Goal: Information Seeking & Learning: Learn about a topic

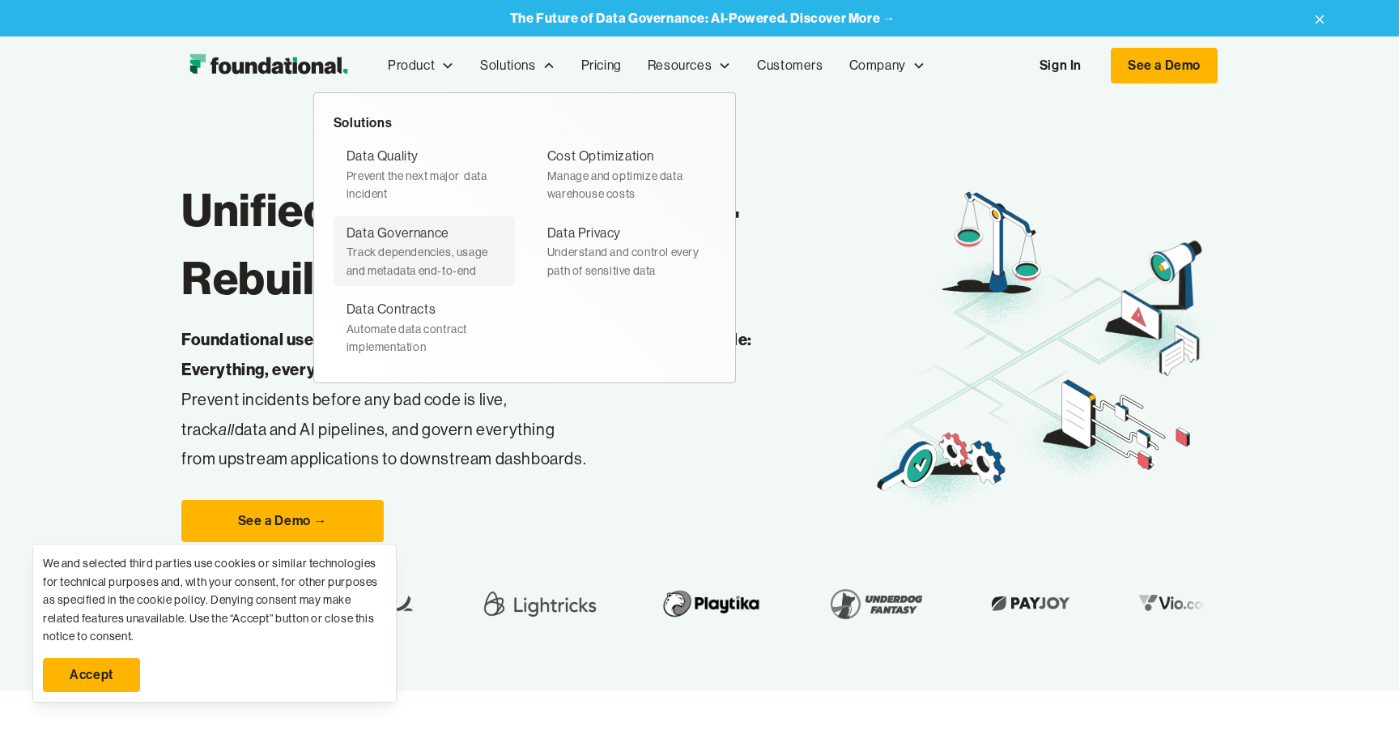
click at [438, 228] on div "Data Governance" at bounding box center [398, 233] width 103 height 21
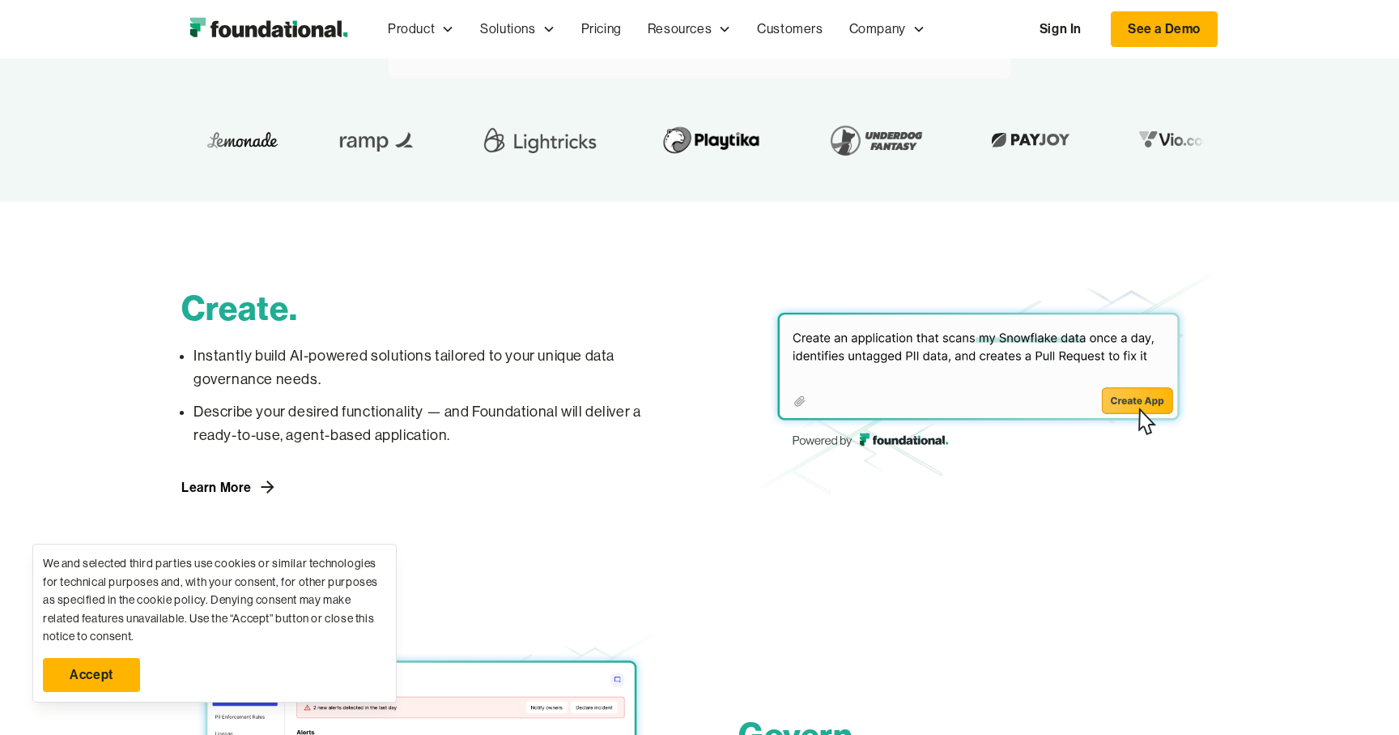
scroll to position [438, 0]
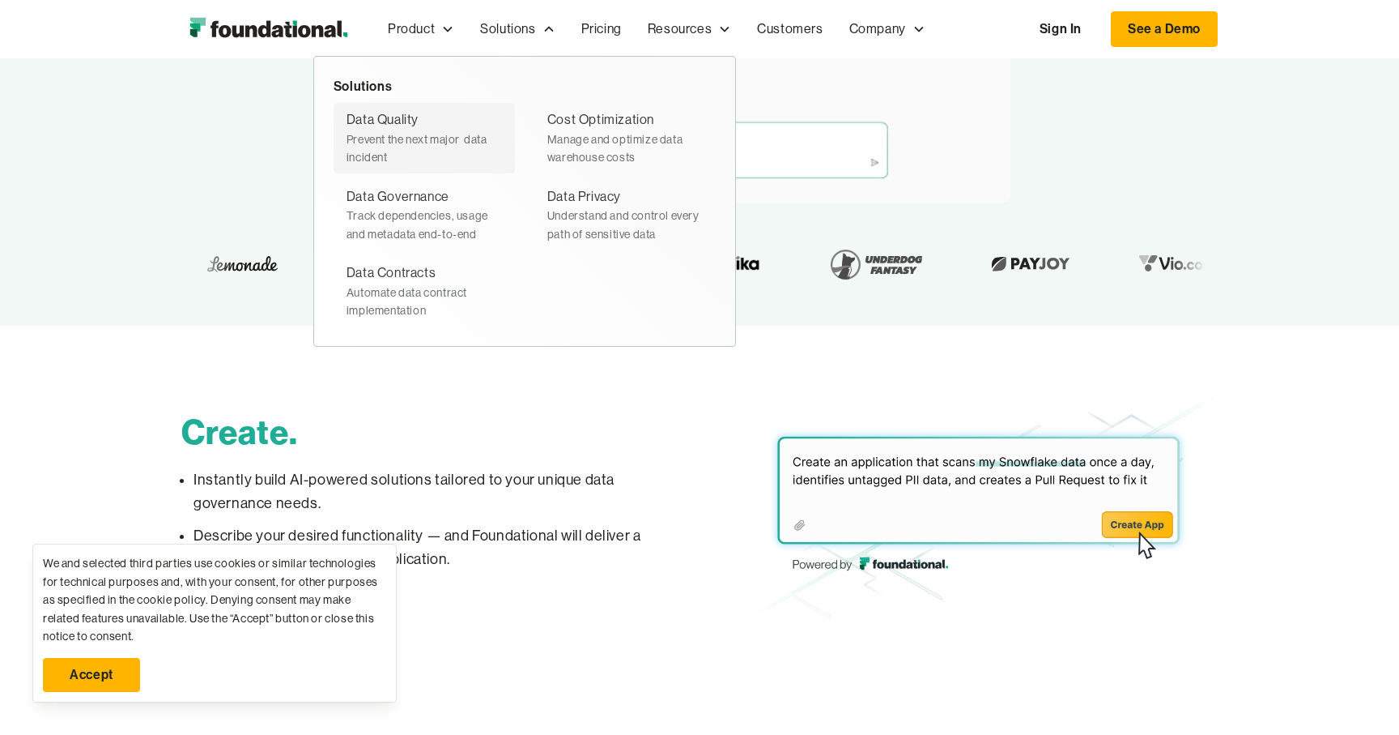
click at [443, 133] on div "Prevent the next major  data incident" at bounding box center [424, 148] width 155 height 36
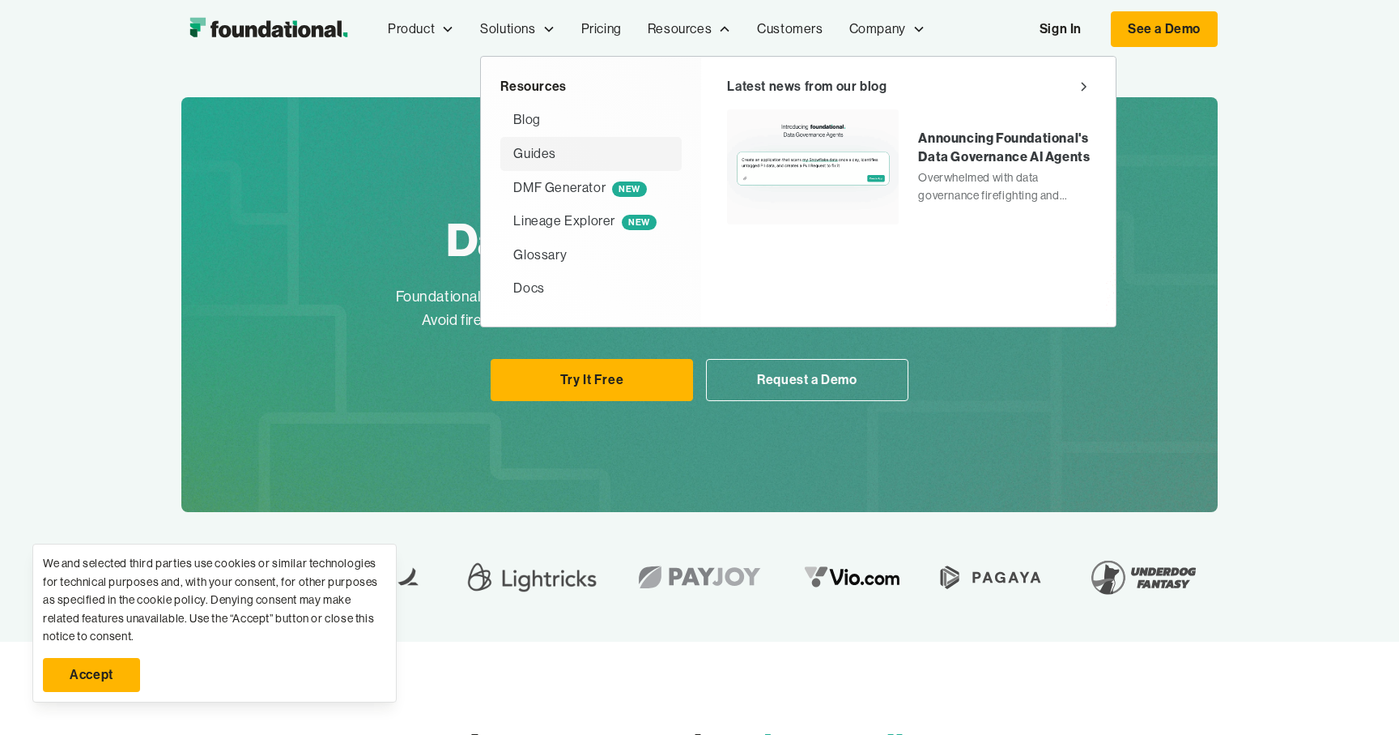
click at [535, 159] on div "Guides" at bounding box center [534, 153] width 43 height 21
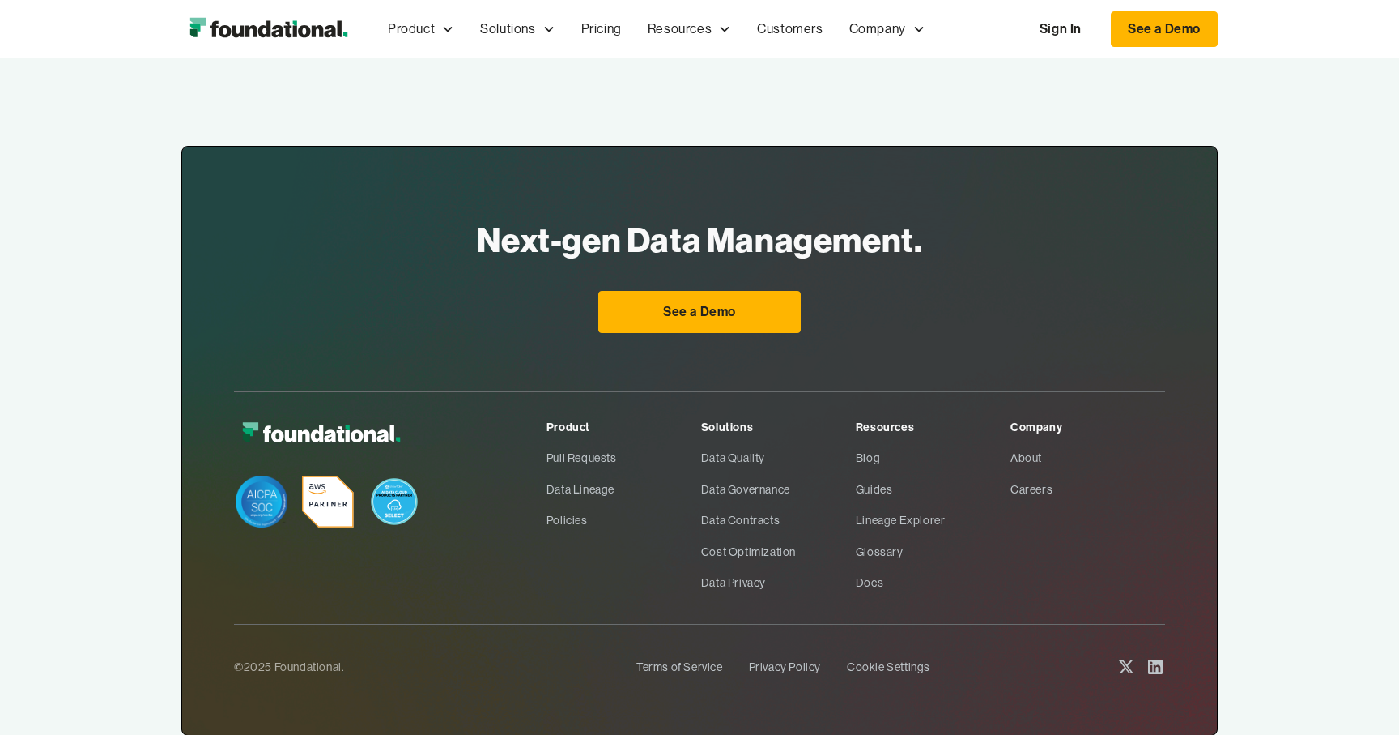
scroll to position [692, 0]
